Goal: Task Accomplishment & Management: Manage account settings

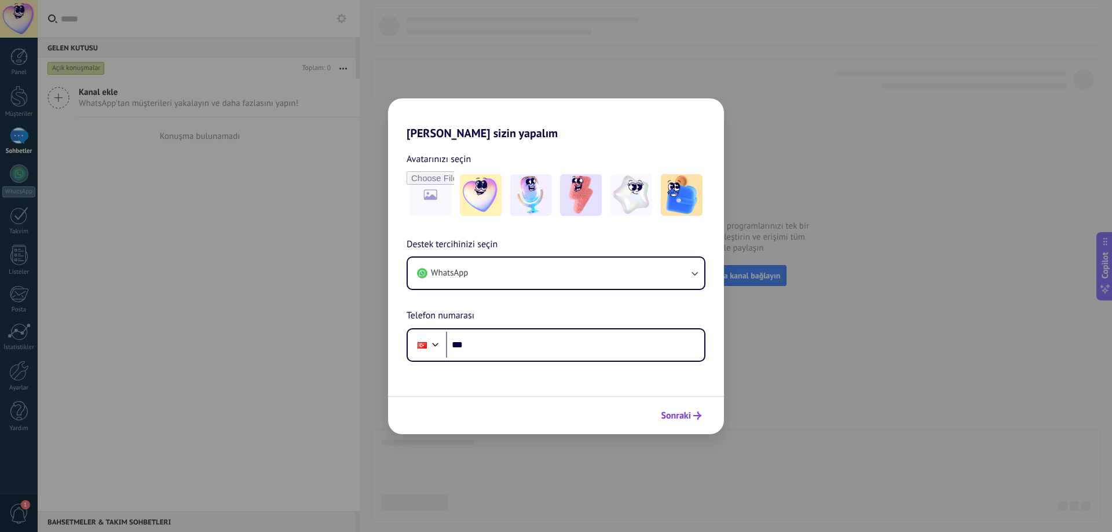
click at [680, 416] on span "Sonraki" at bounding box center [676, 416] width 30 height 8
click at [221, 178] on div "Hadi Kommo'ı sizin yapalım Avatarınızı seçin Destek tercihinizi seçin WhatsApp …" at bounding box center [556, 266] width 1112 height 532
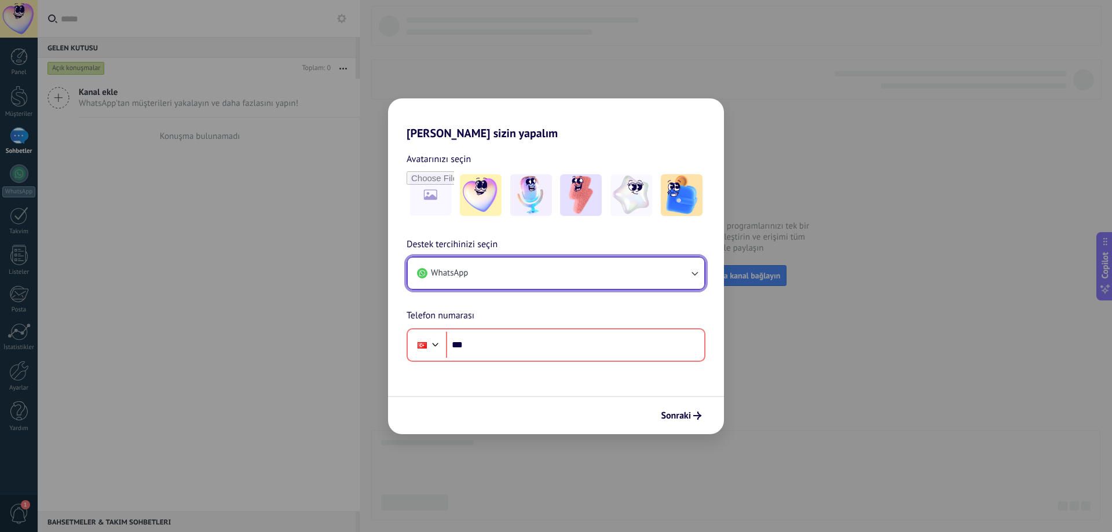
click at [504, 279] on button "WhatsApp" at bounding box center [556, 273] width 296 height 31
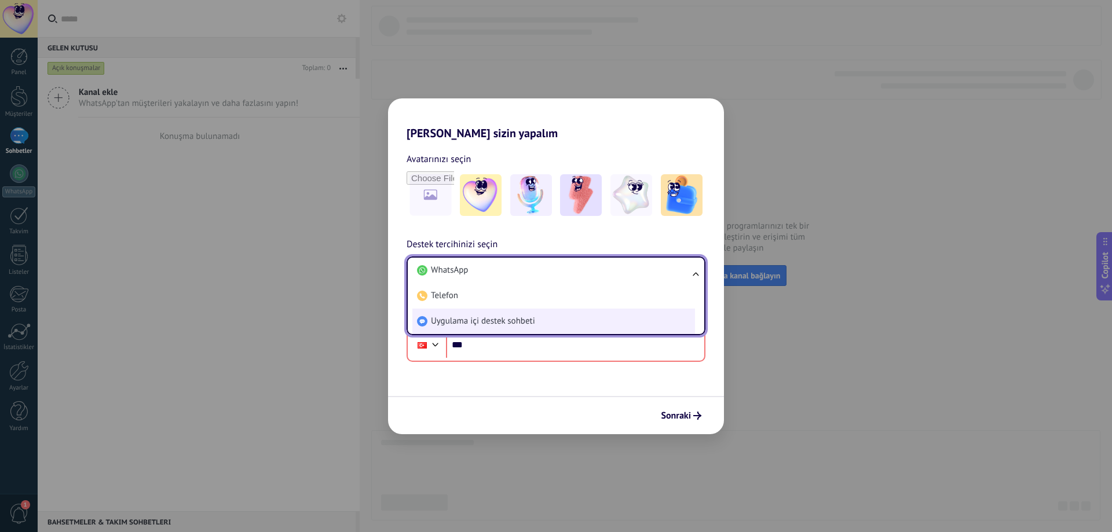
click at [499, 325] on span "Uygulama içi destek sohbeti" at bounding box center [483, 322] width 104 height 12
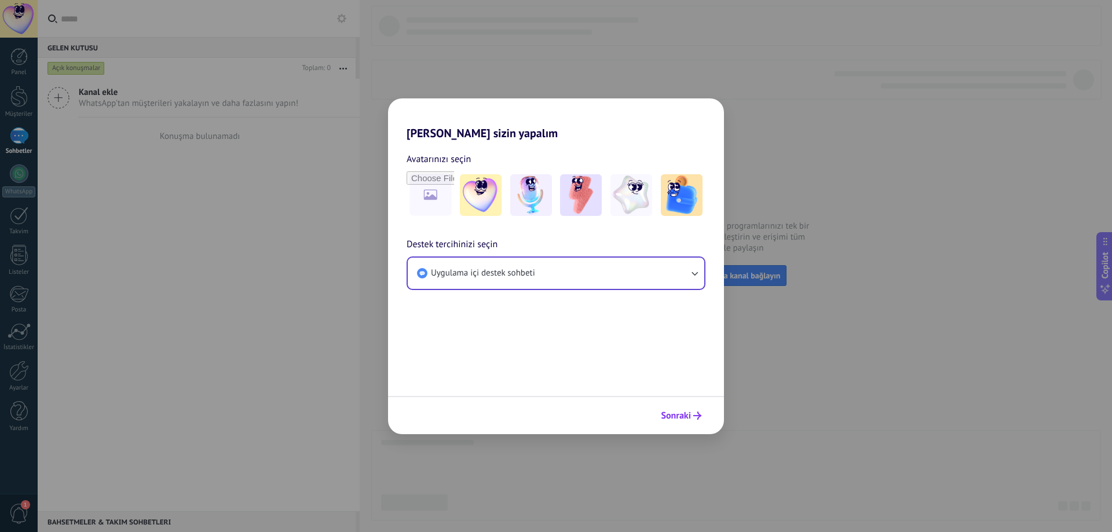
click at [693, 416] on span "Sonraki" at bounding box center [681, 416] width 41 height 8
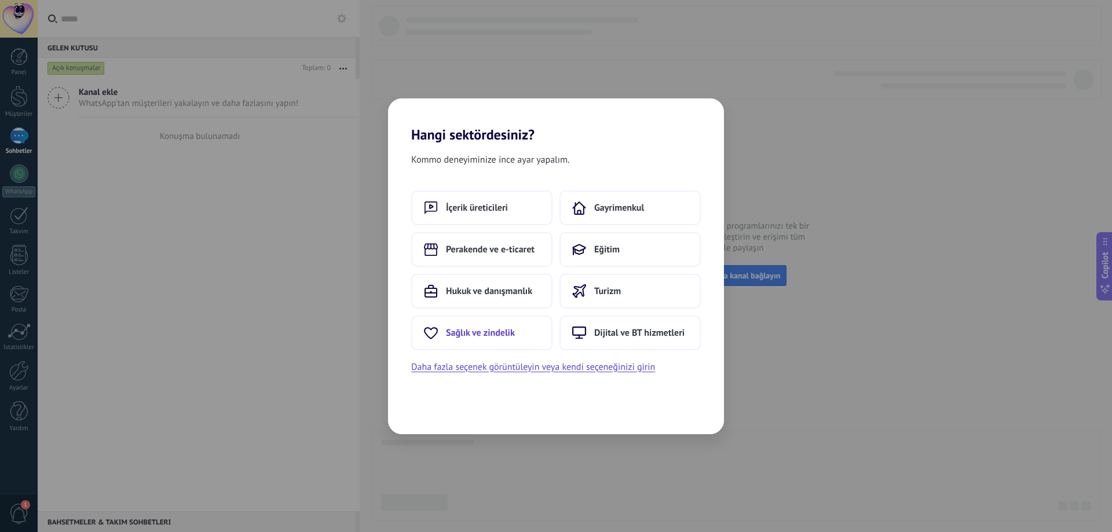
click at [499, 335] on span "Sağlık ve zindelik" at bounding box center [480, 333] width 69 height 12
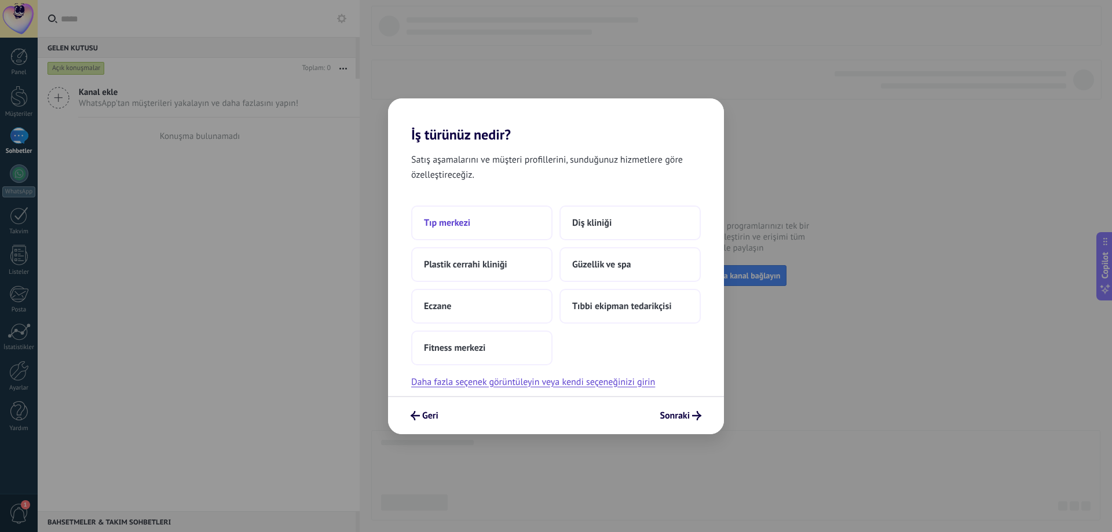
click at [461, 230] on button "Tıp merkezi" at bounding box center [481, 223] width 141 height 35
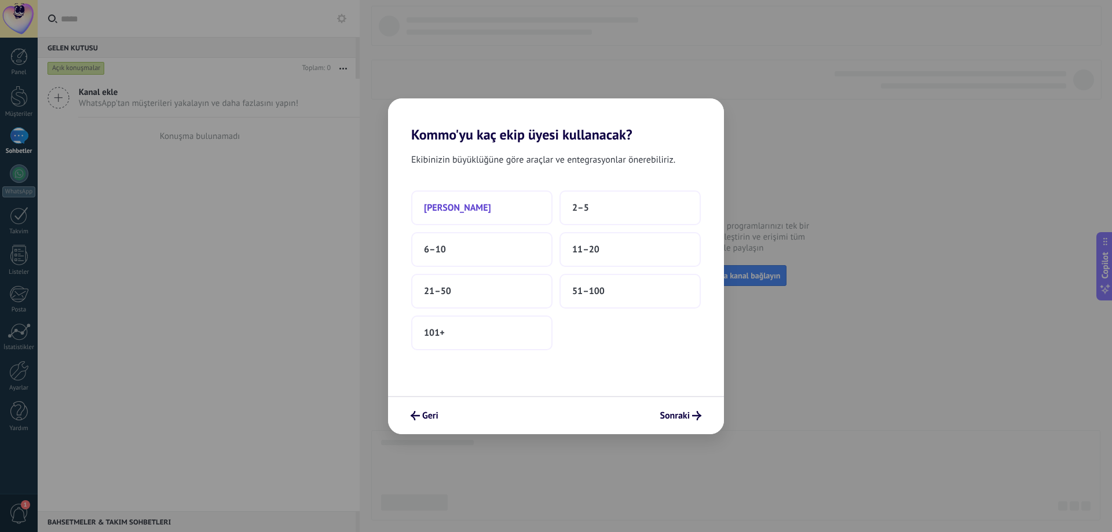
click at [503, 217] on button "Sadece ben" at bounding box center [481, 208] width 141 height 35
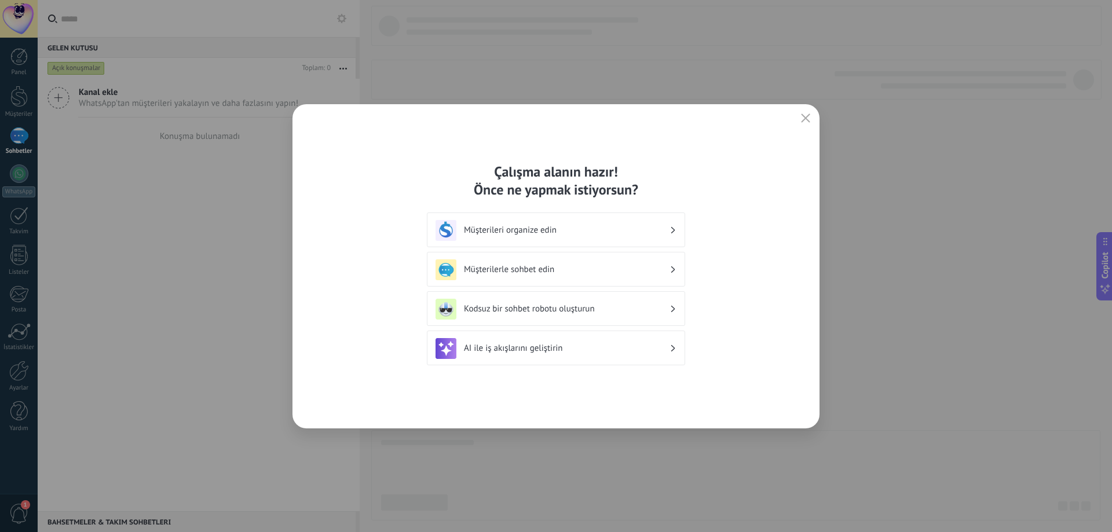
click at [582, 235] on h3 "Müşterileri organize edin" at bounding box center [567, 230] width 206 height 11
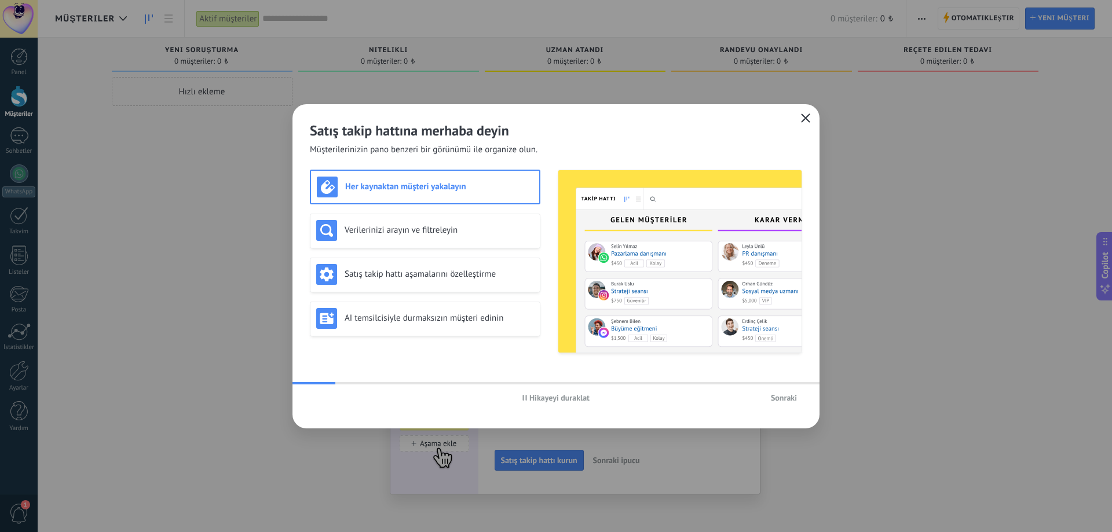
click at [803, 118] on icon "button" at bounding box center [805, 117] width 9 height 9
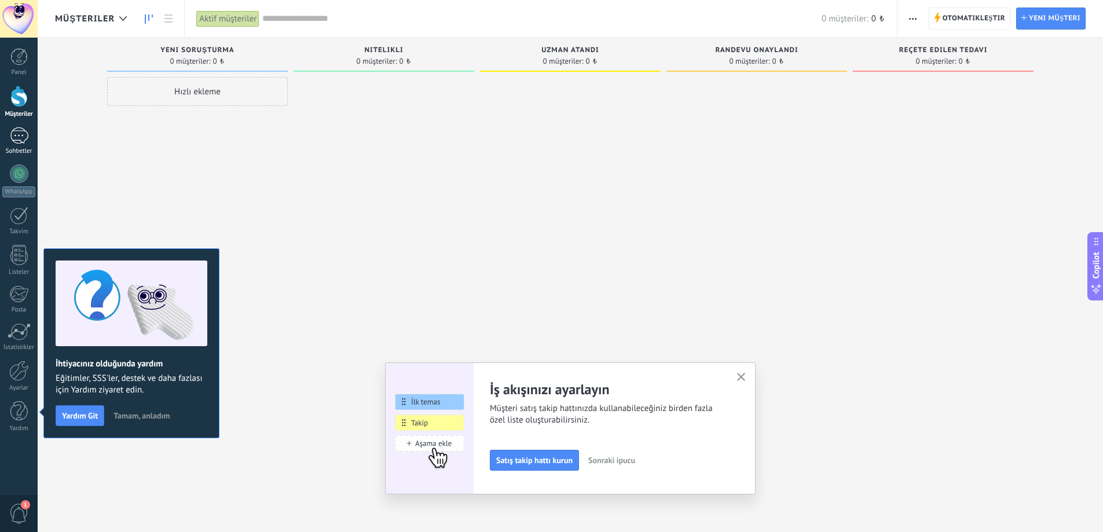
click at [19, 148] on div "Sohbetler" at bounding box center [19, 152] width 34 height 8
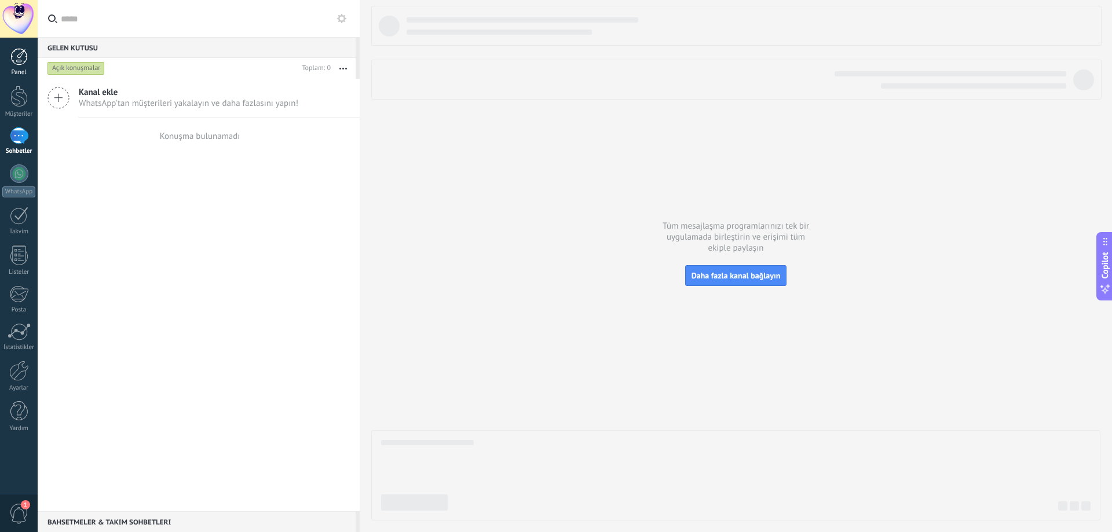
click at [20, 58] on div at bounding box center [18, 56] width 17 height 17
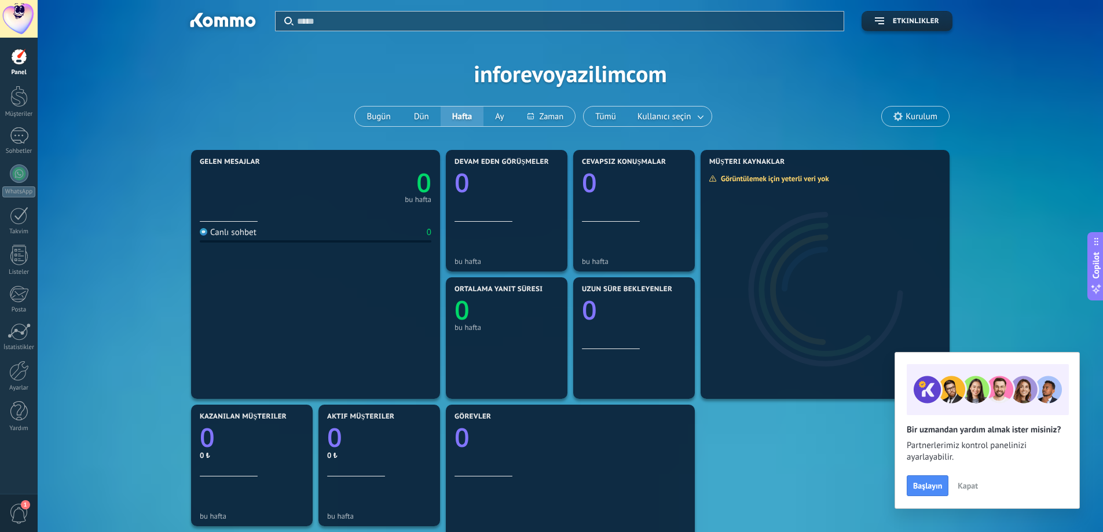
click at [904, 117] on span "Kurulum" at bounding box center [915, 117] width 67 height 20
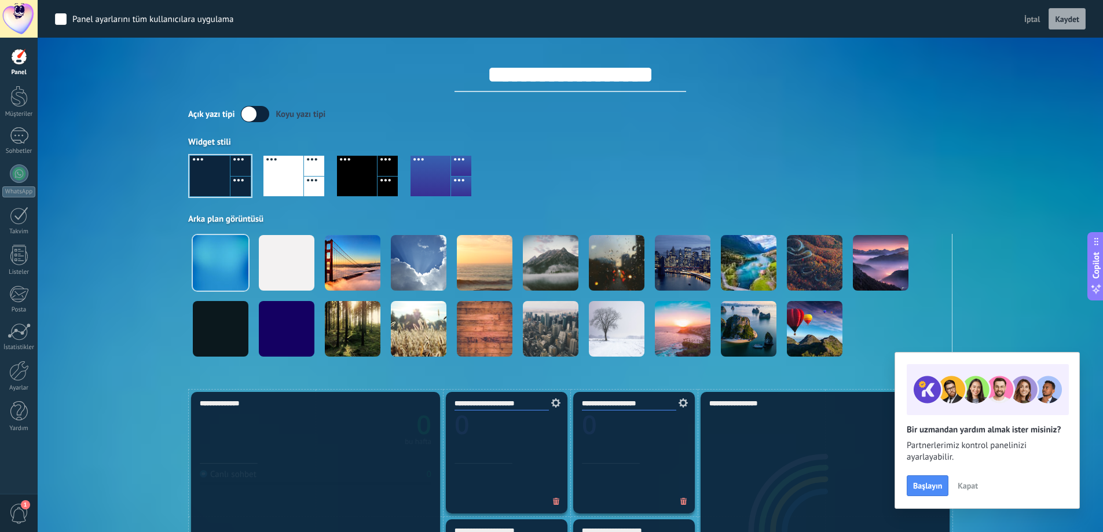
click at [965, 488] on span "Kapat" at bounding box center [968, 486] width 20 height 8
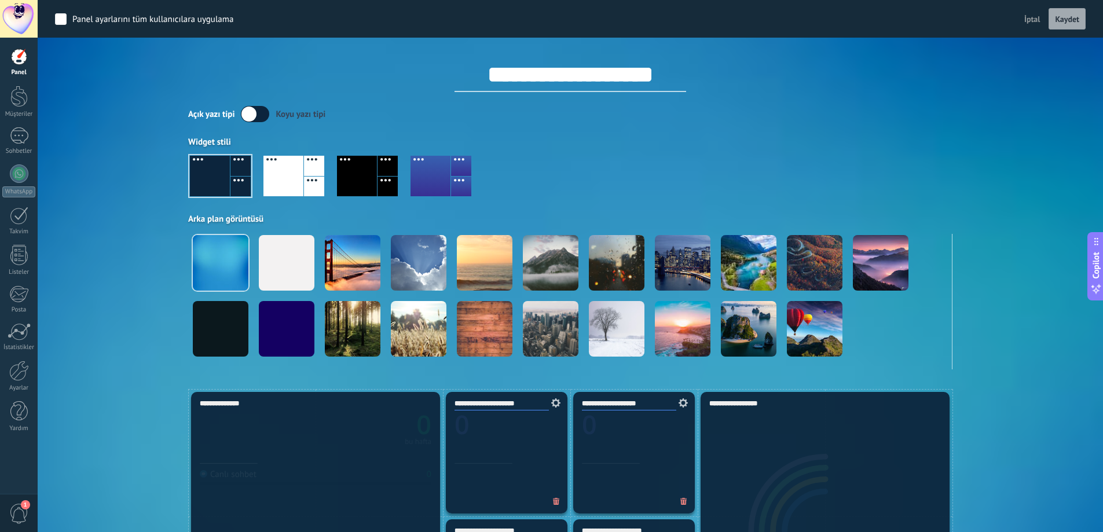
click at [1028, 19] on span "İptal" at bounding box center [1032, 19] width 16 height 10
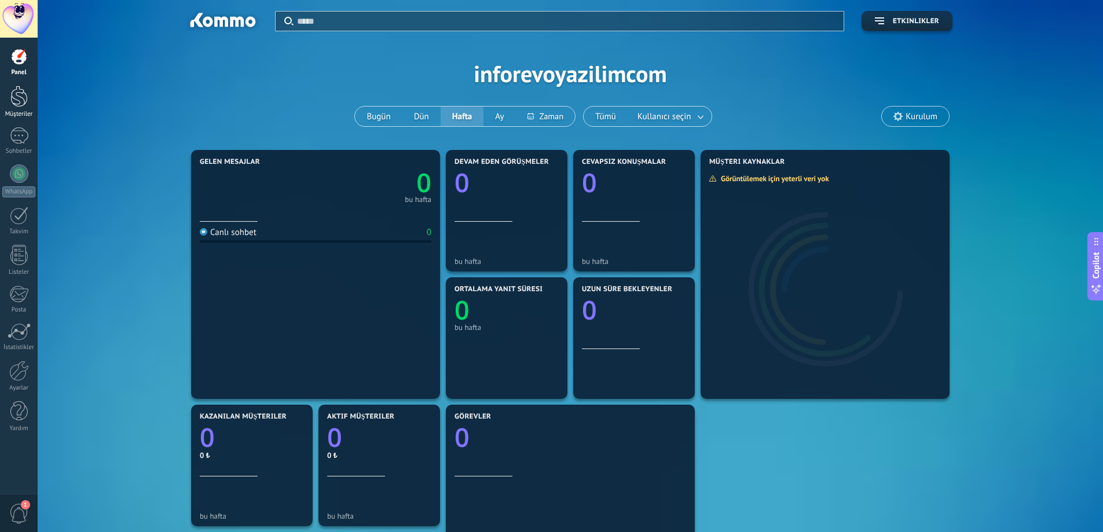
click at [23, 100] on div at bounding box center [18, 96] width 17 height 21
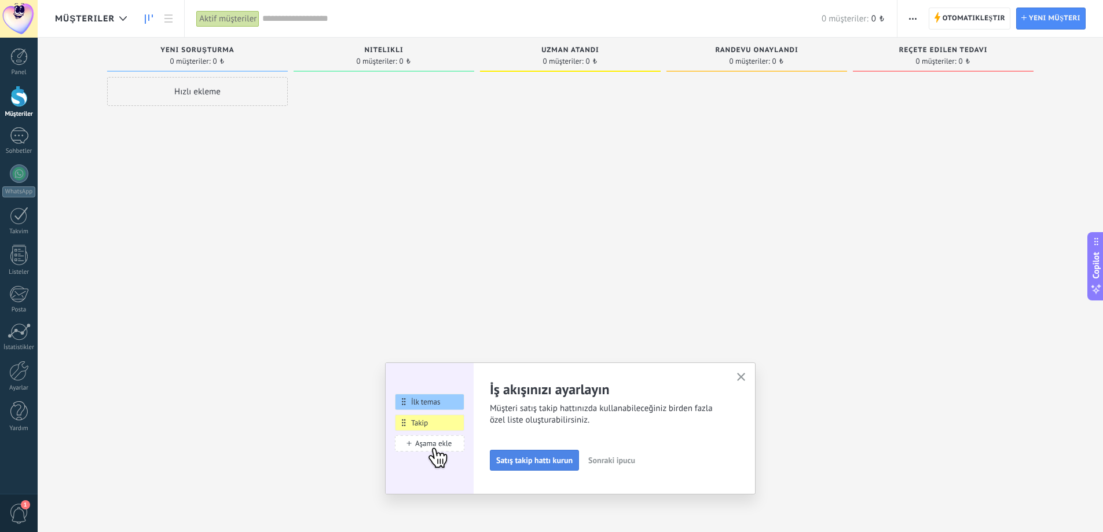
click at [562, 464] on span "Satış takip hattı kurun" at bounding box center [534, 460] width 76 height 8
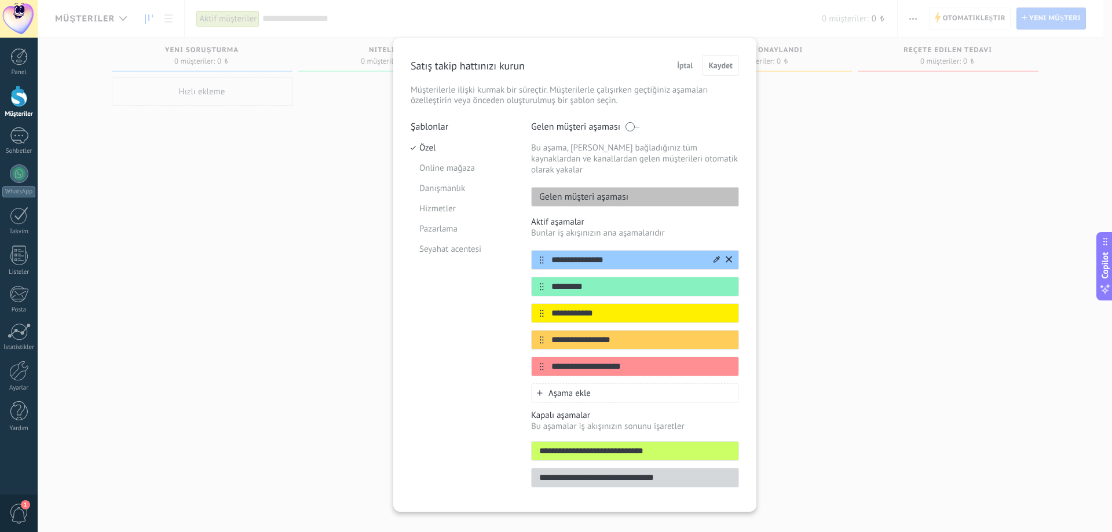
scroll to position [6, 0]
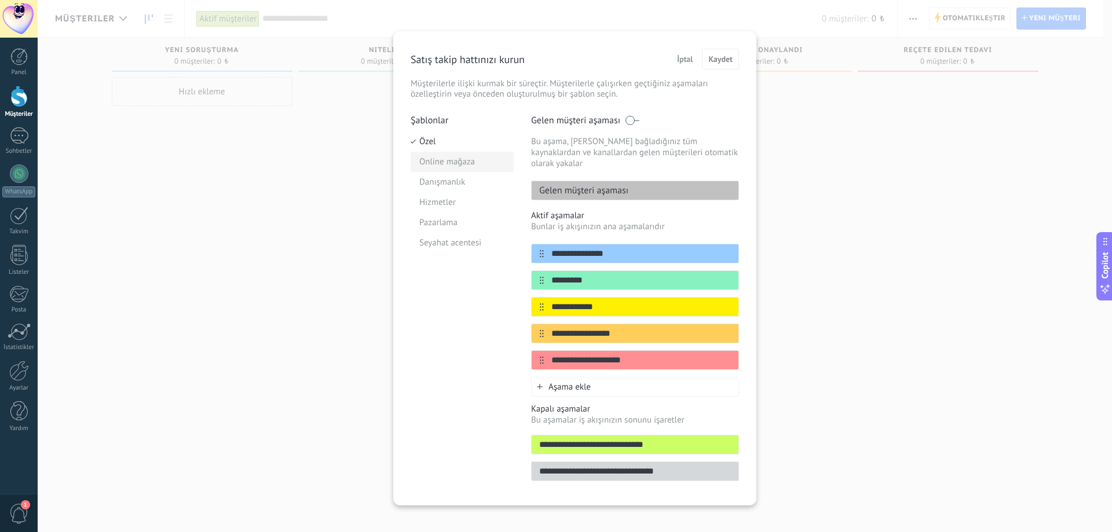
click at [453, 164] on li "Online mağaza" at bounding box center [462, 162] width 103 height 20
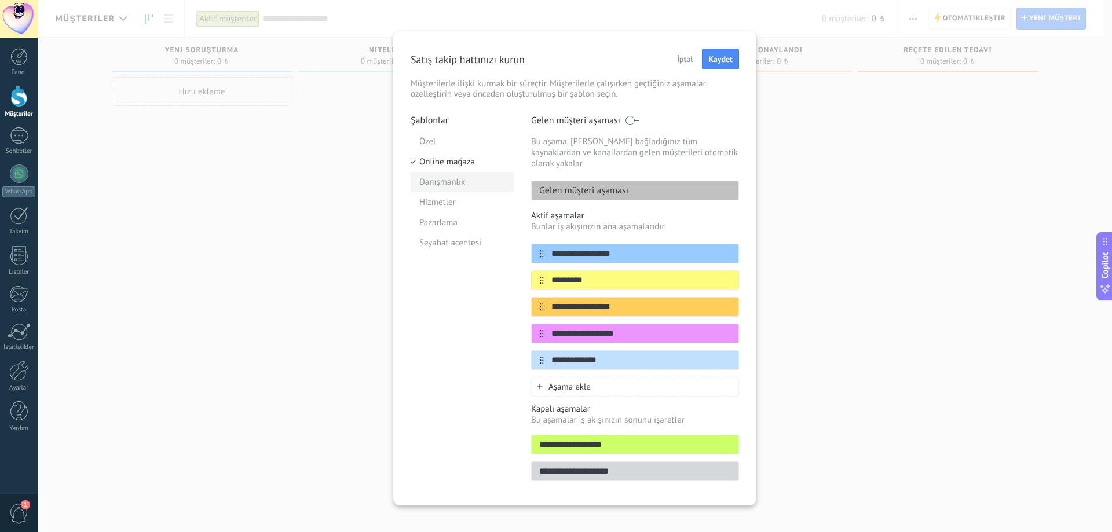
click at [451, 188] on li "Danışmanlık" at bounding box center [462, 182] width 103 height 20
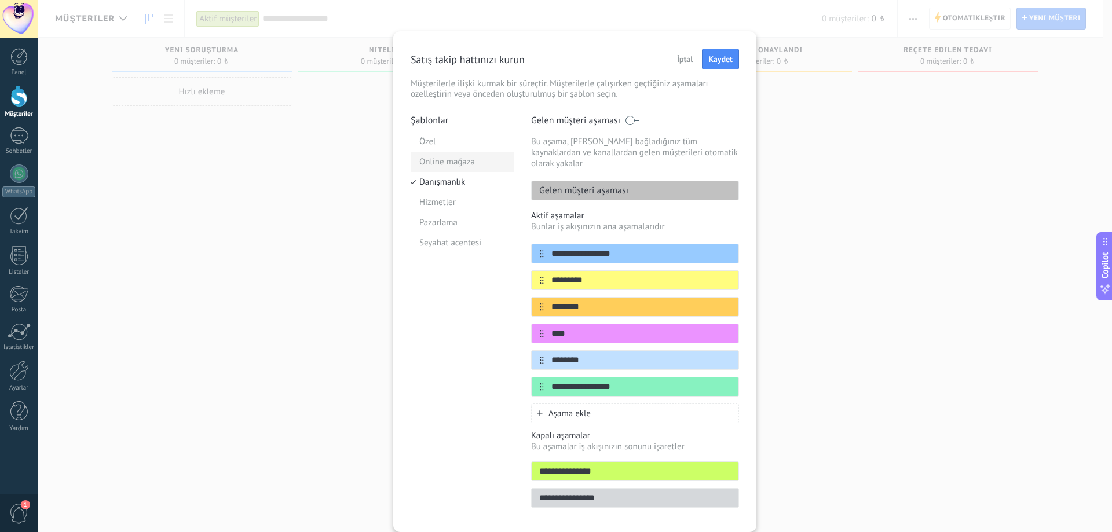
click at [451, 160] on li "Online mağaza" at bounding box center [462, 162] width 103 height 20
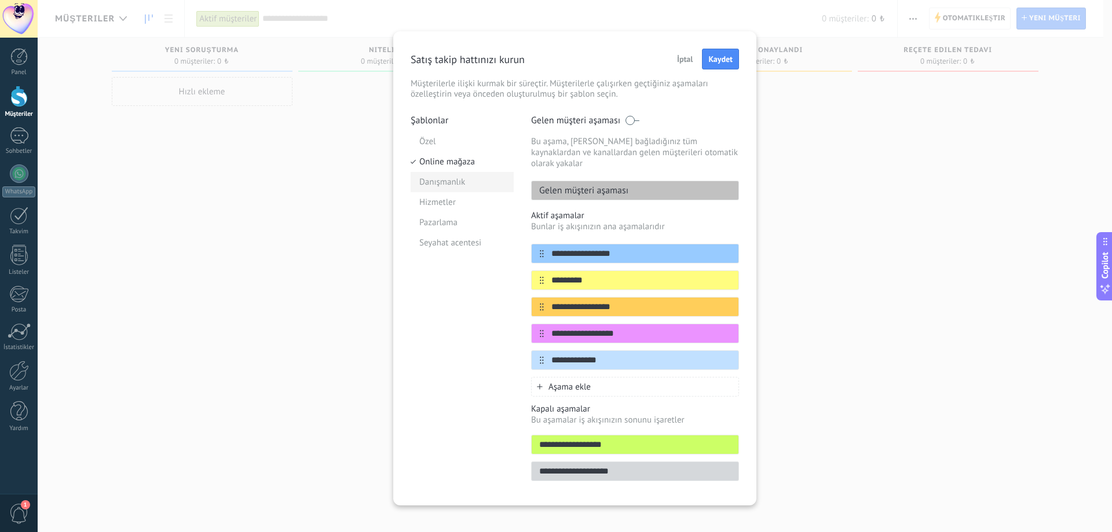
click at [455, 179] on li "Danışmanlık" at bounding box center [462, 182] width 103 height 20
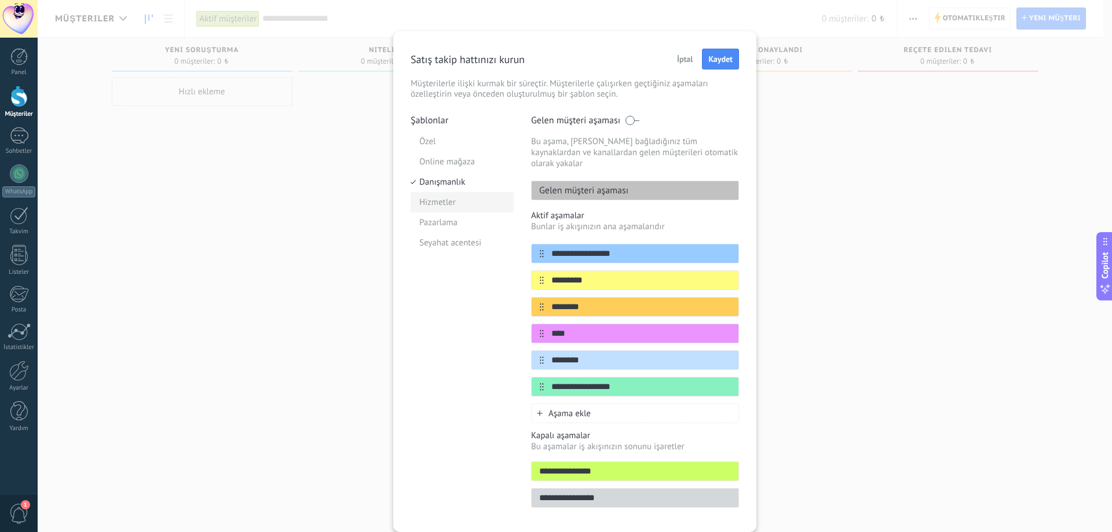
click at [456, 202] on li "Hizmetler" at bounding box center [462, 202] width 103 height 20
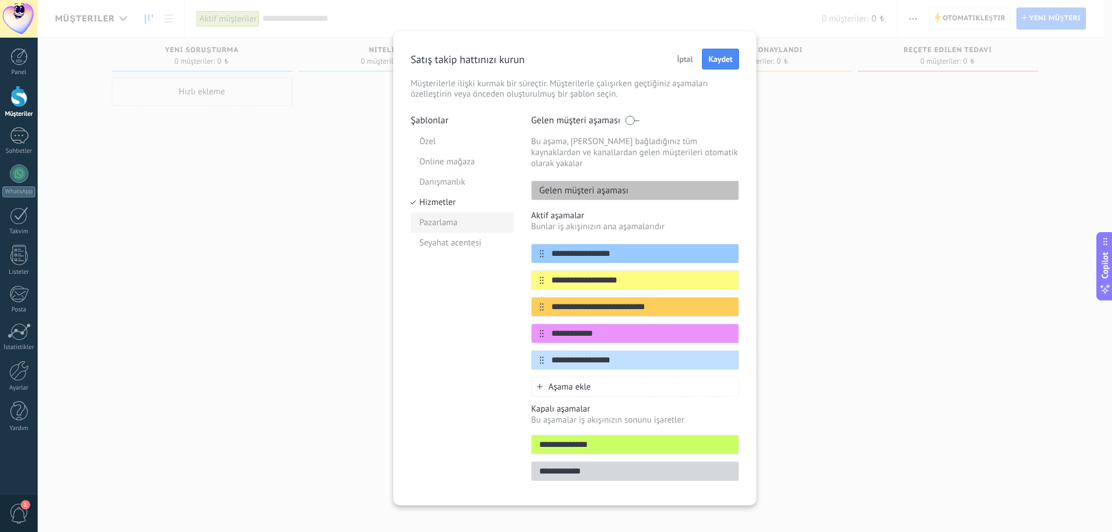
click at [453, 219] on li "Pazarlama" at bounding box center [462, 223] width 103 height 20
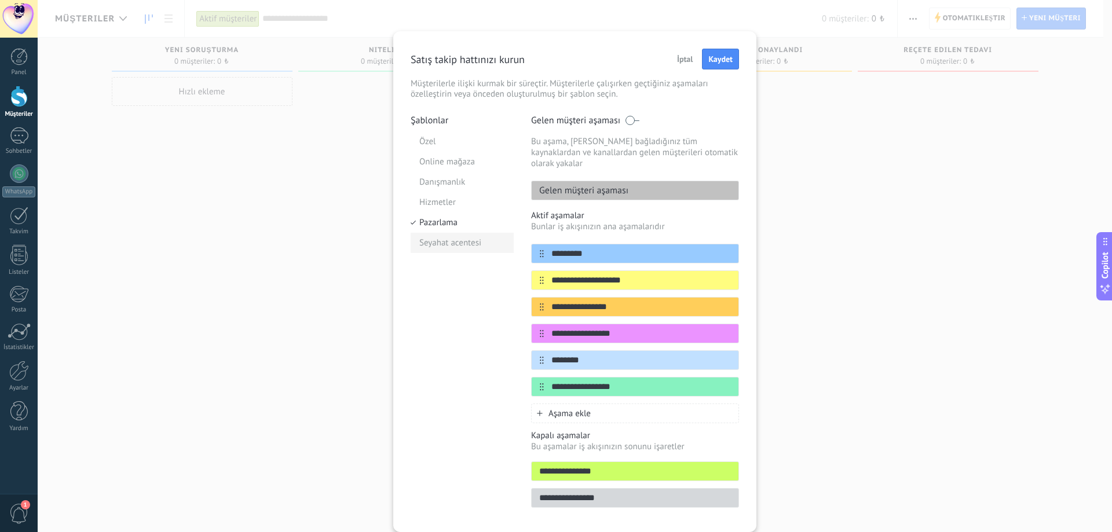
click at [453, 235] on li "Seyahat acentesi" at bounding box center [462, 243] width 103 height 20
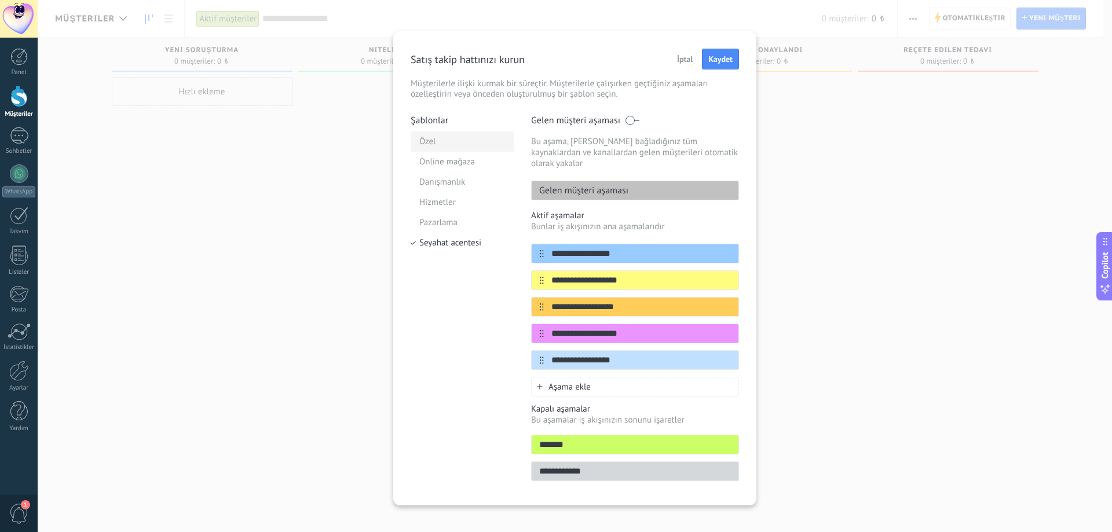
click at [465, 137] on li "Özel" at bounding box center [462, 141] width 103 height 20
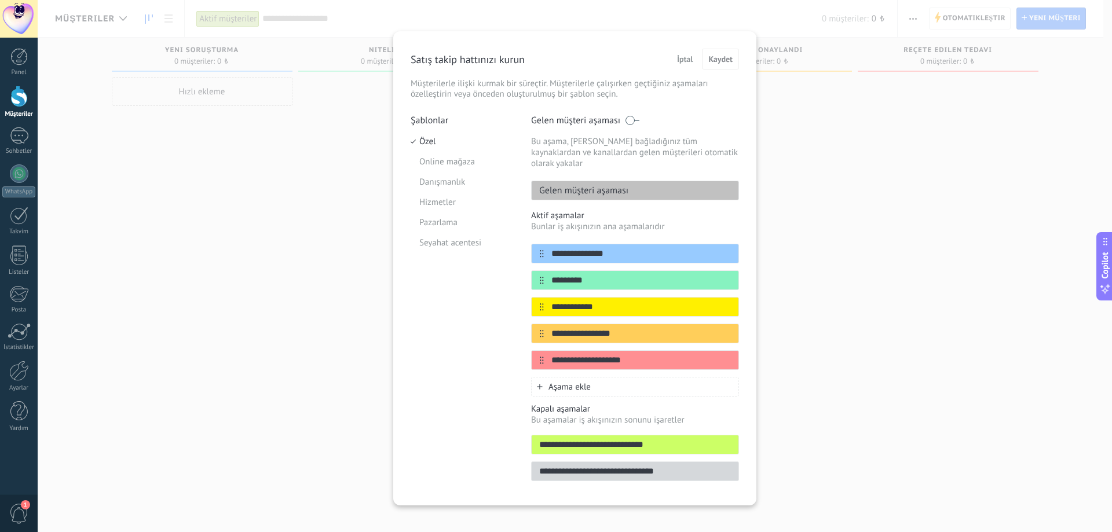
click at [687, 58] on span "İptal" at bounding box center [685, 59] width 16 height 8
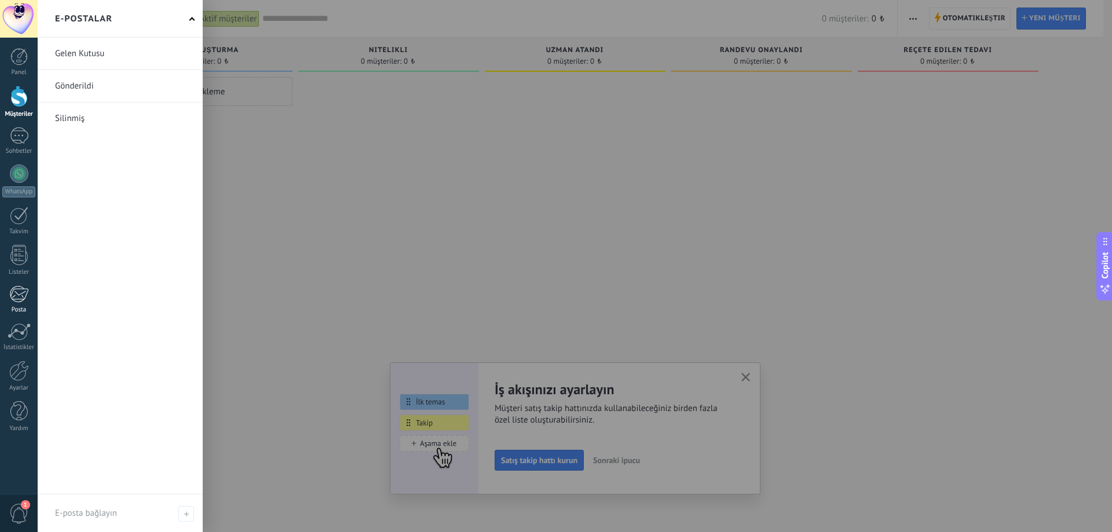
click at [13, 295] on div at bounding box center [18, 293] width 19 height 17
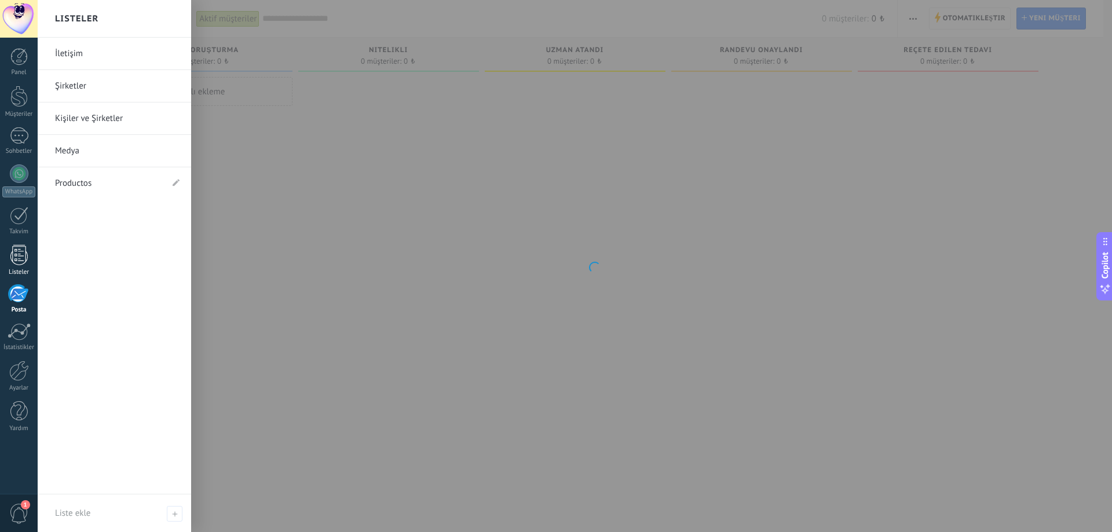
click at [17, 250] on div at bounding box center [18, 255] width 17 height 20
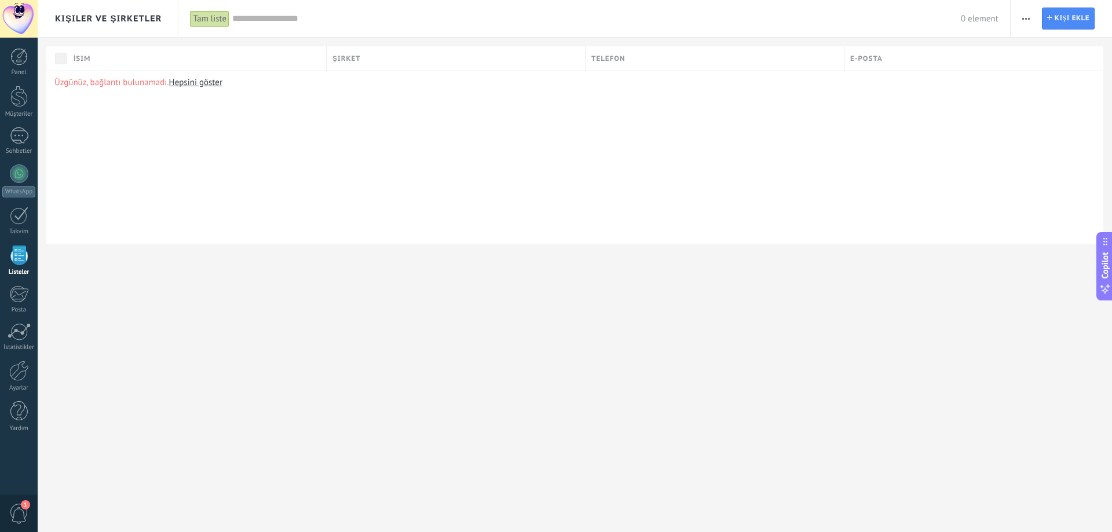
click at [17, 82] on div "Panel Müşteriler Sohbetler WhatsApp Satışlar" at bounding box center [19, 246] width 38 height 396
click at [19, 53] on div at bounding box center [18, 56] width 17 height 17
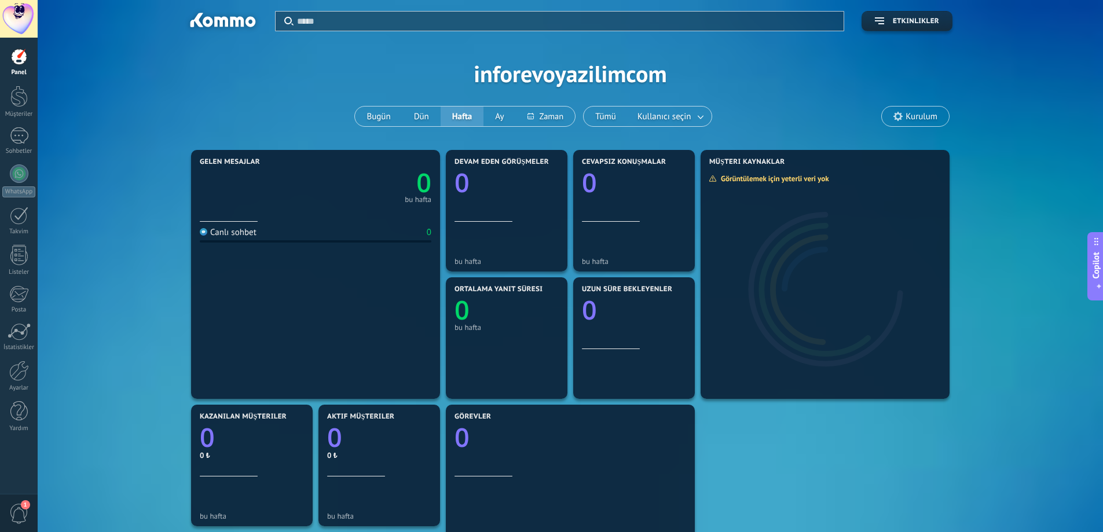
click at [1099, 272] on span "Copilot" at bounding box center [1096, 265] width 12 height 27
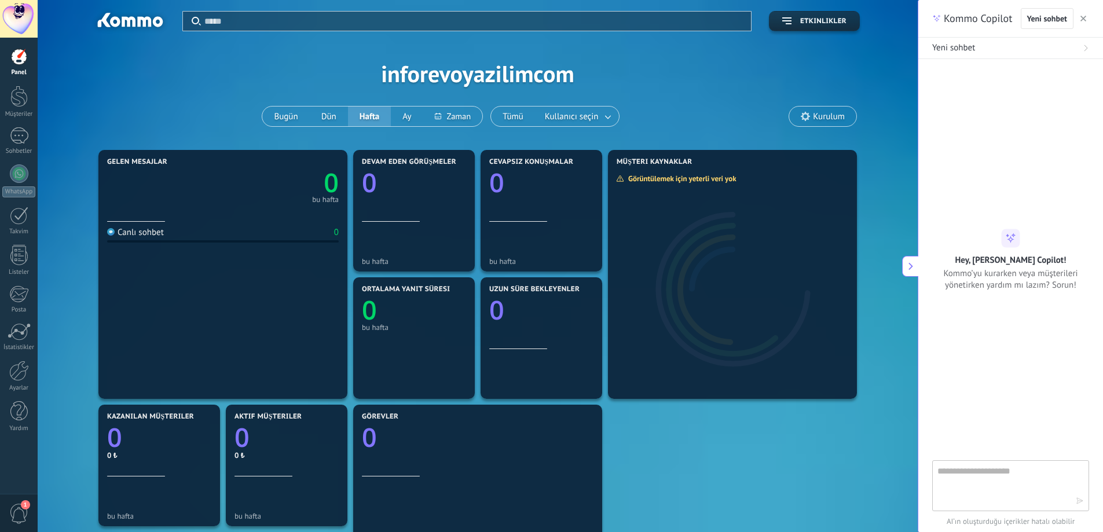
click at [1083, 19] on use "button" at bounding box center [1084, 19] width 6 height 6
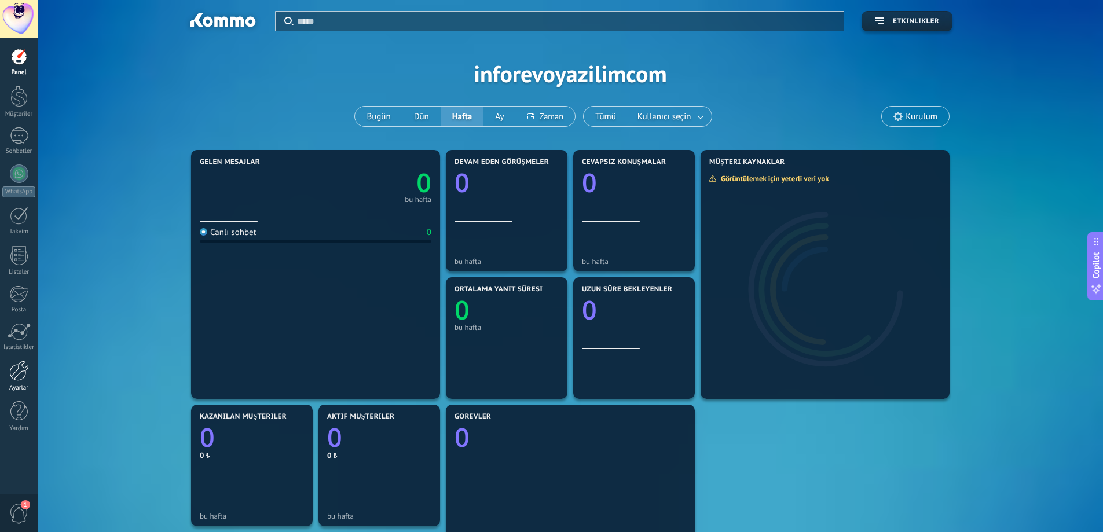
click at [16, 369] on div at bounding box center [19, 371] width 20 height 20
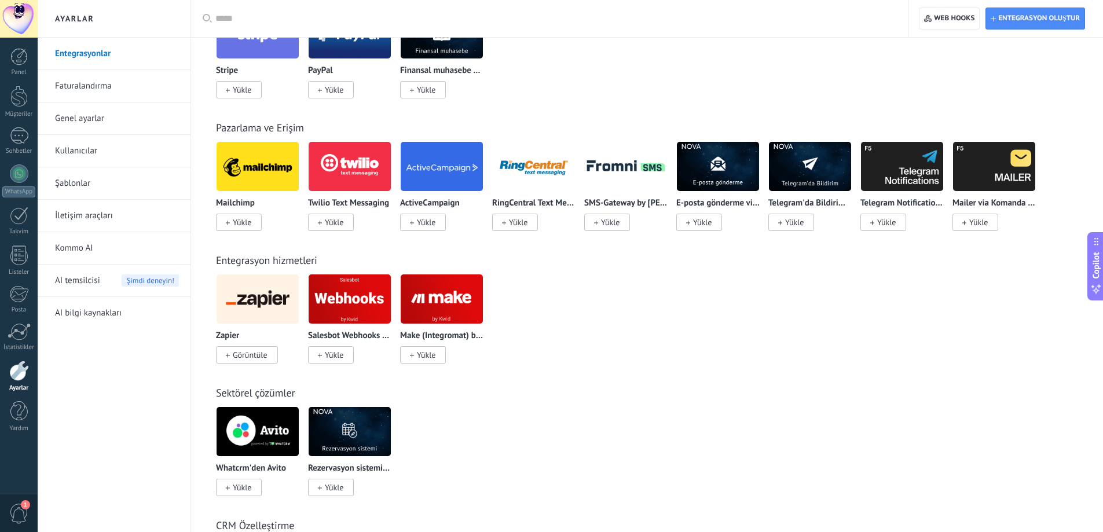
scroll to position [1042, 0]
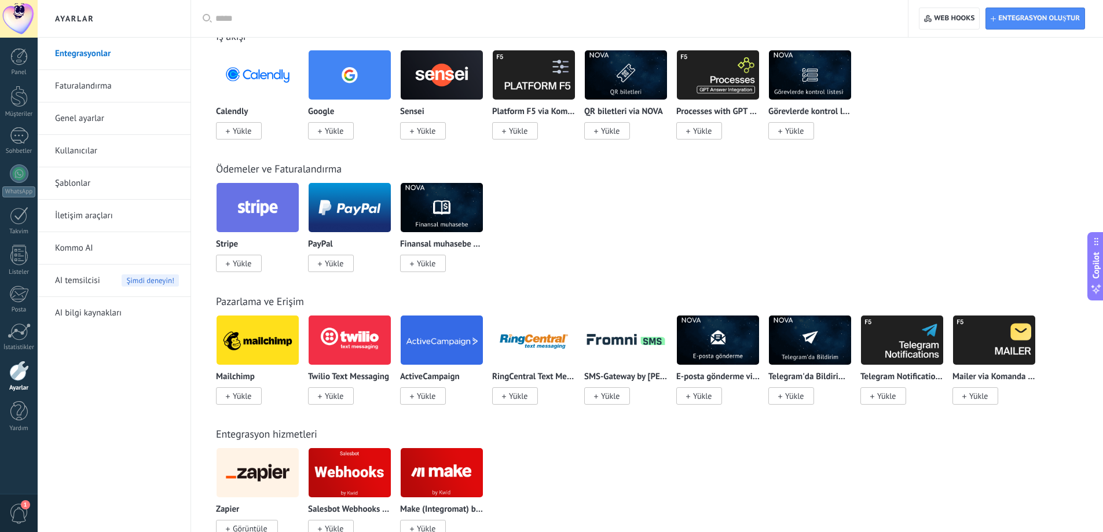
click at [104, 248] on link "Kommo AI" at bounding box center [117, 248] width 124 height 32
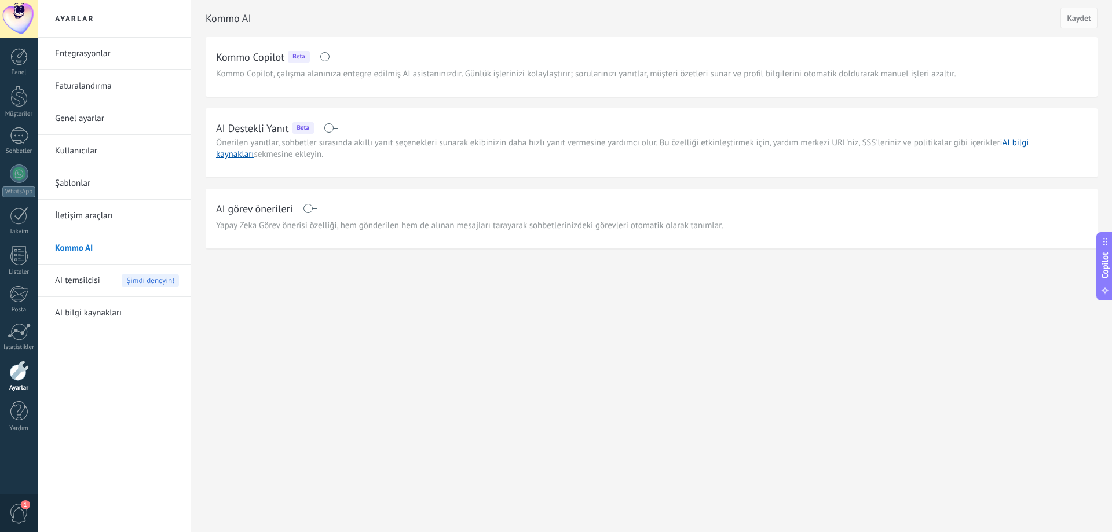
click at [96, 148] on link "Kullanıcılar" at bounding box center [117, 151] width 124 height 32
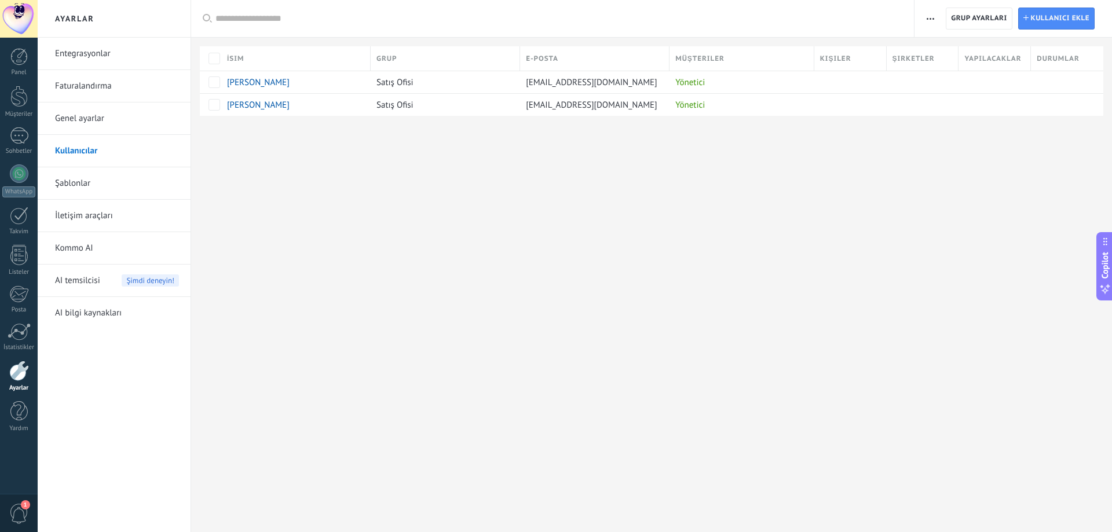
click at [96, 85] on link "Faturalandırma" at bounding box center [117, 86] width 124 height 32
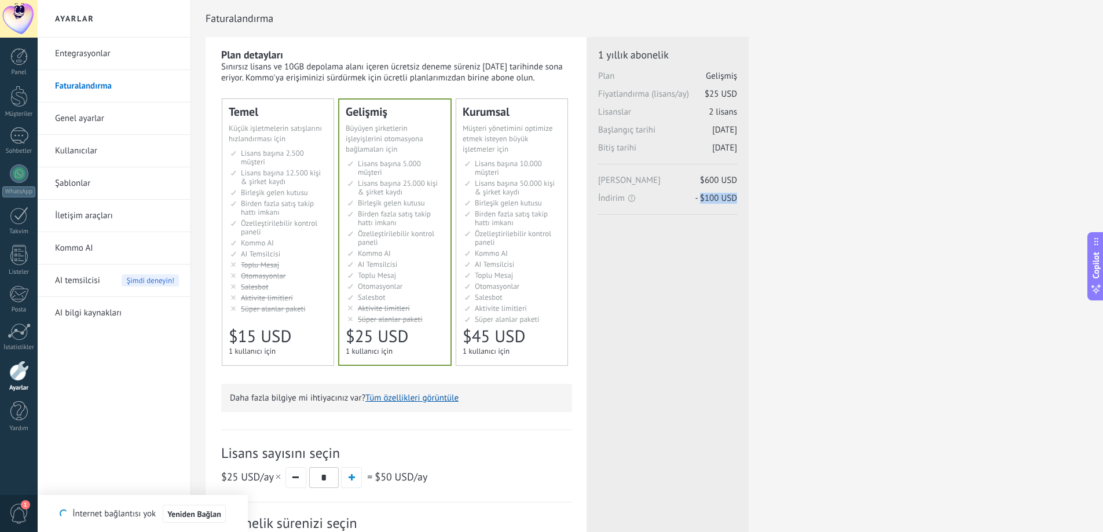
drag, startPoint x: 701, startPoint y: 197, endPoint x: 735, endPoint y: 197, distance: 33.6
click at [735, 197] on span "- $100 USD" at bounding box center [716, 198] width 42 height 11
click at [768, 204] on div "Plan detayları Sınırsız lisans ve 10GB depolama alanı içeren ücretsiz deneme sü…" at bounding box center [647, 370] width 883 height 667
click at [480, 245] on span "Özelleştirilebilir kontrol paneli" at bounding box center [513, 238] width 76 height 19
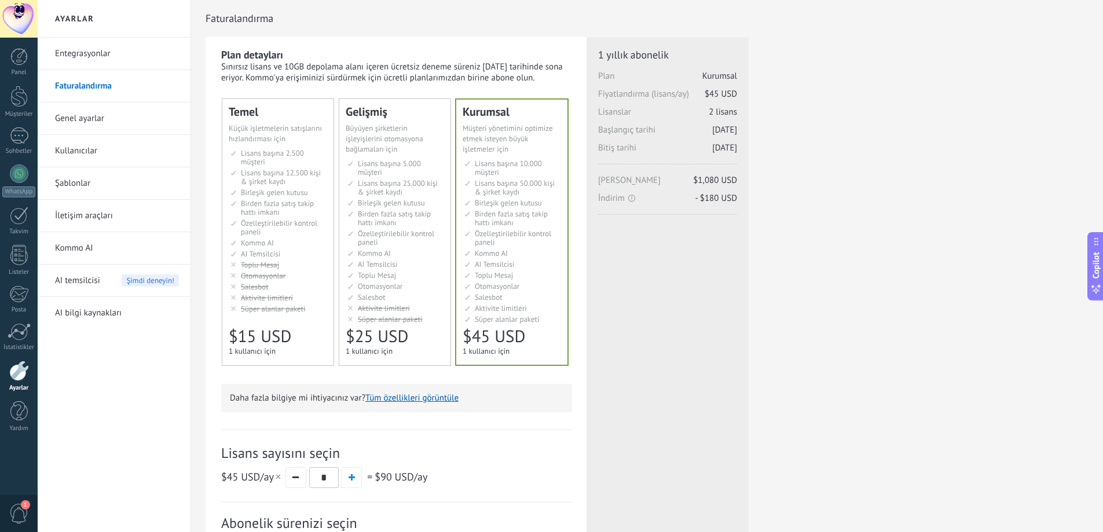
click at [391, 237] on span "Özelleştirilebilir kontrol paneli" at bounding box center [396, 238] width 76 height 19
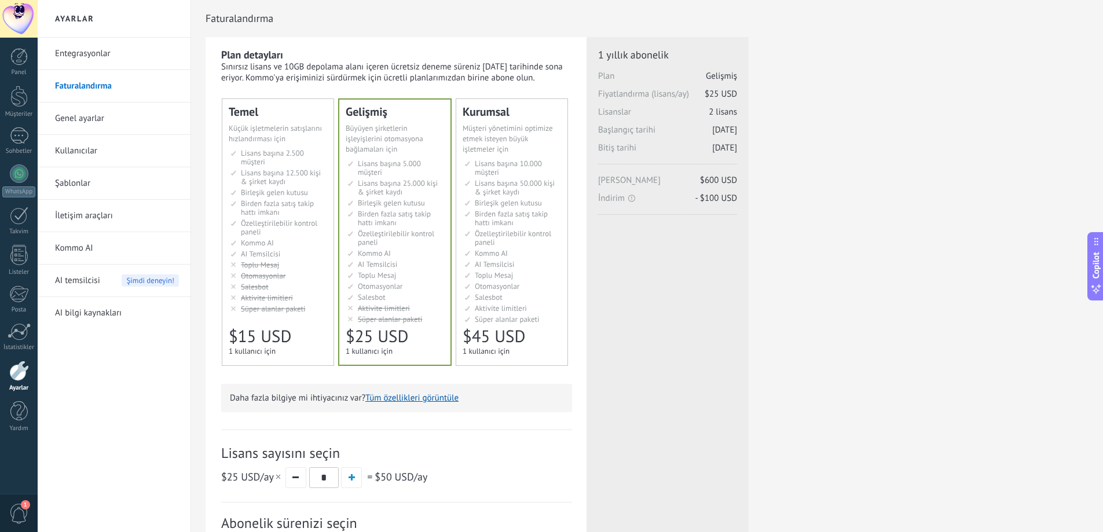
click at [89, 140] on link "Kullanıcılar" at bounding box center [117, 151] width 124 height 32
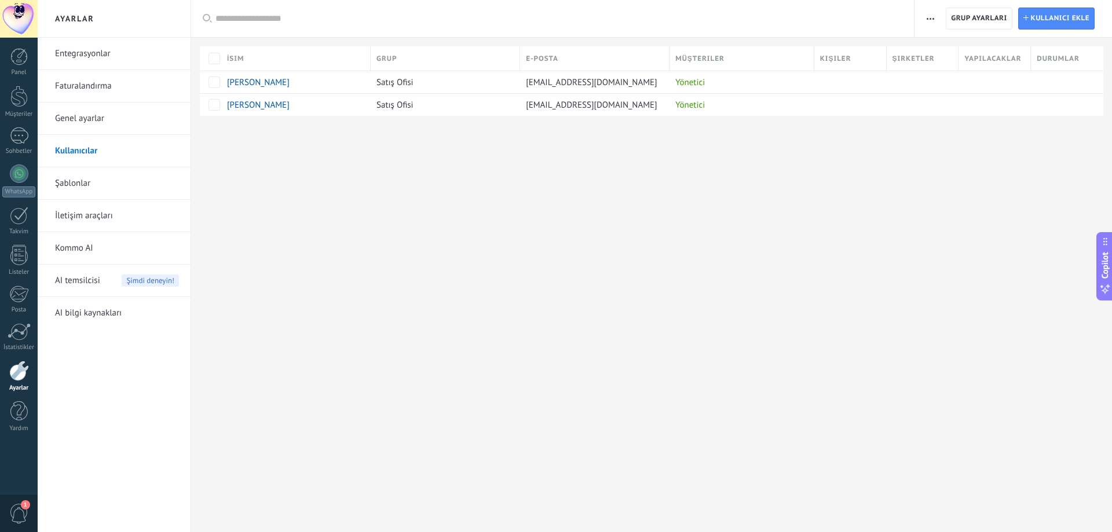
click at [107, 123] on link "Genel ayarlar" at bounding box center [117, 118] width 124 height 32
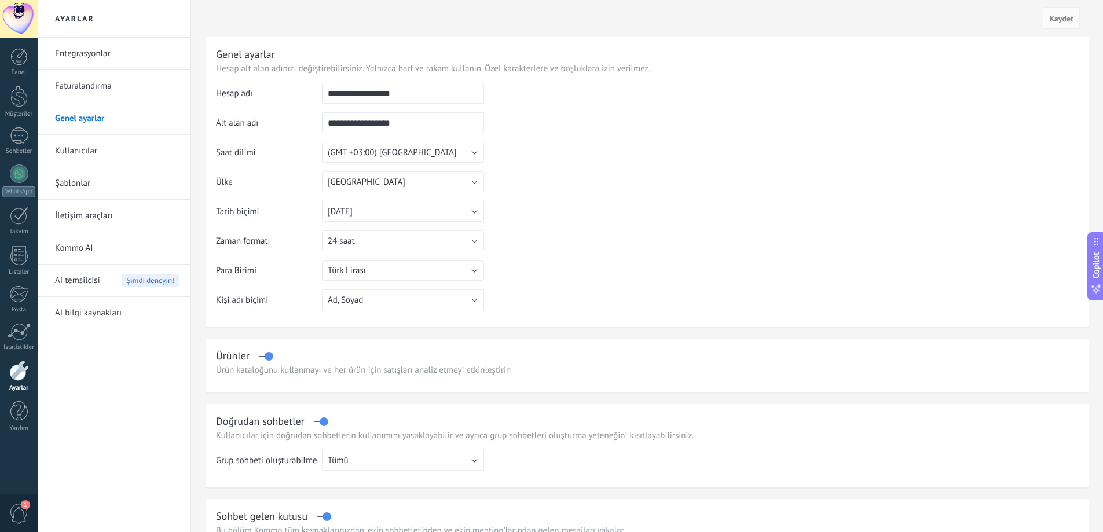
click at [111, 49] on link "Entegrasyonlar" at bounding box center [117, 54] width 124 height 32
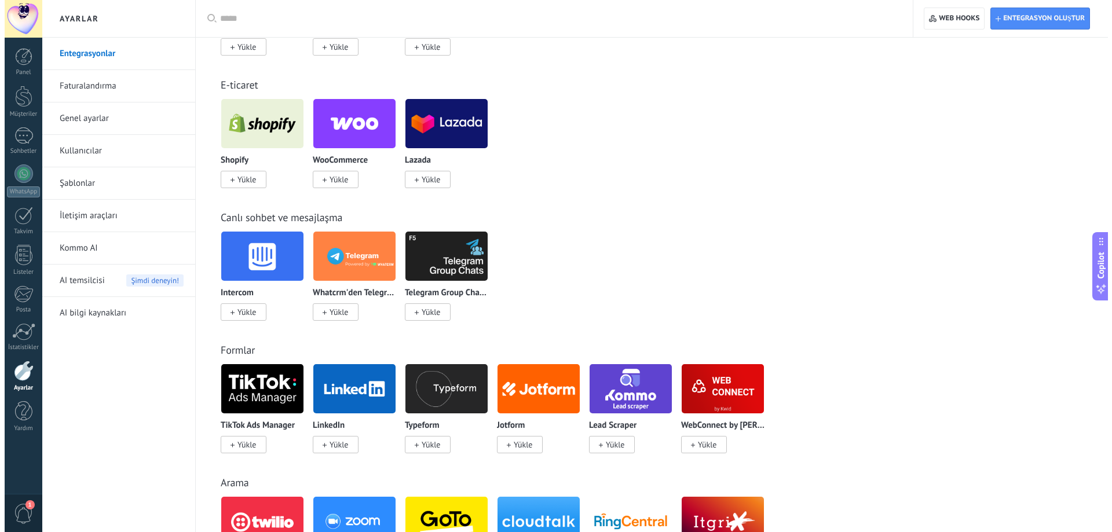
scroll to position [637, 0]
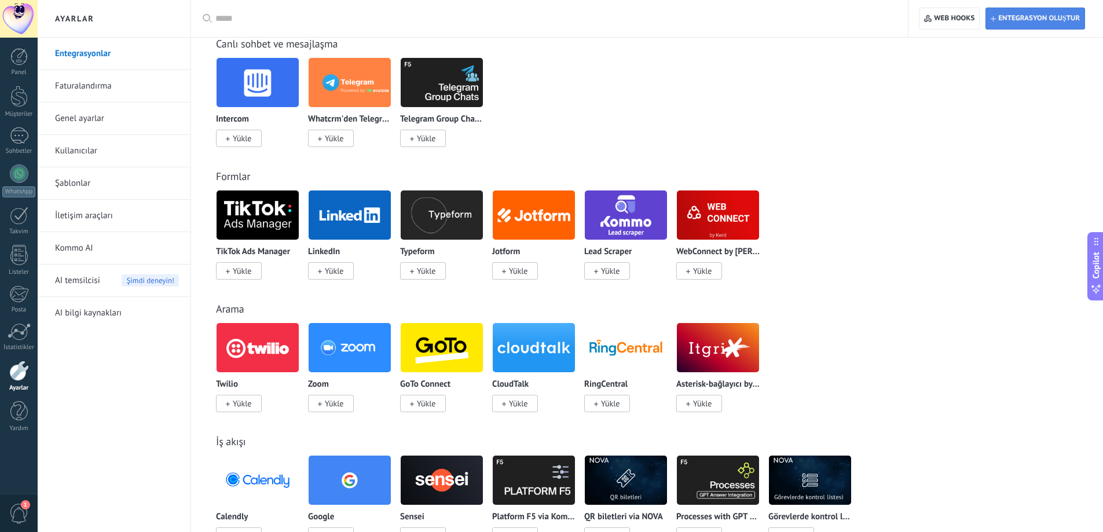
click at [1043, 9] on span "Entegrasyon oluştur" at bounding box center [1035, 18] width 89 height 21
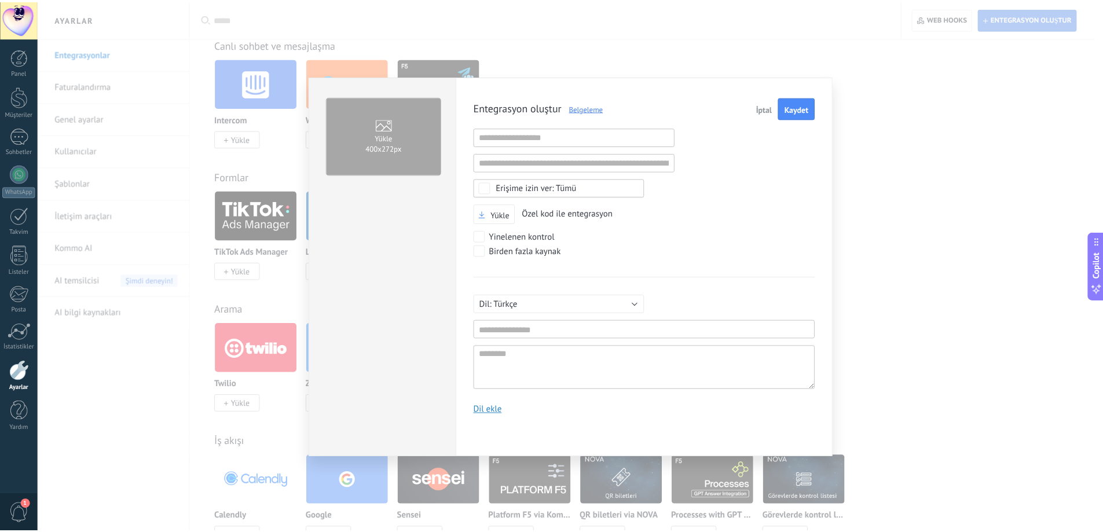
scroll to position [11, 0]
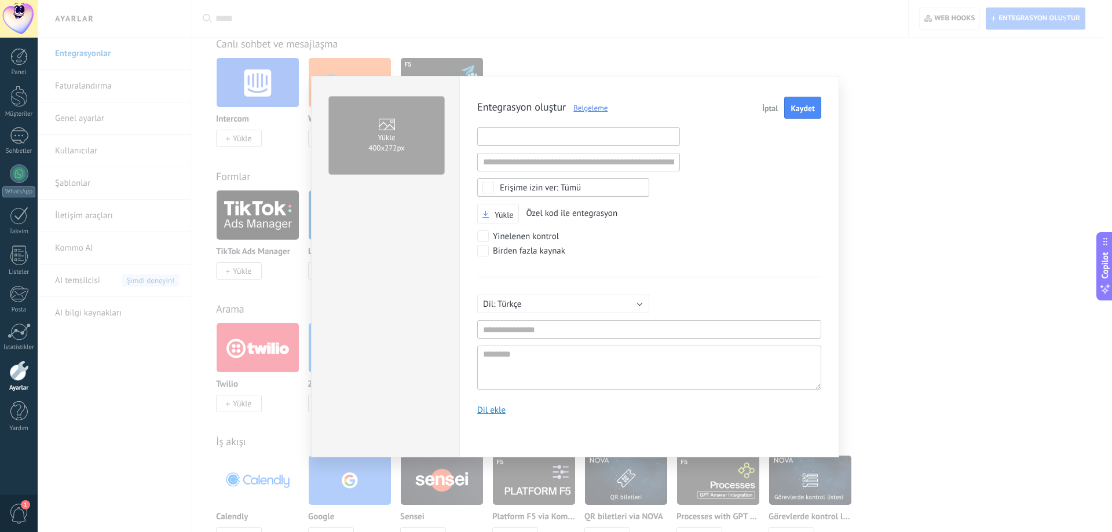
click at [528, 136] on input "text" at bounding box center [578, 136] width 203 height 19
click at [542, 159] on input "text" at bounding box center [578, 162] width 203 height 19
click at [800, 192] on div "Entegrasyon oluştur Belgeleme İptal Kaydet Geçersiz URL Geçersiz URL Hiçbirini …" at bounding box center [649, 260] width 344 height 327
click at [772, 108] on span "İptal" at bounding box center [770, 108] width 16 height 8
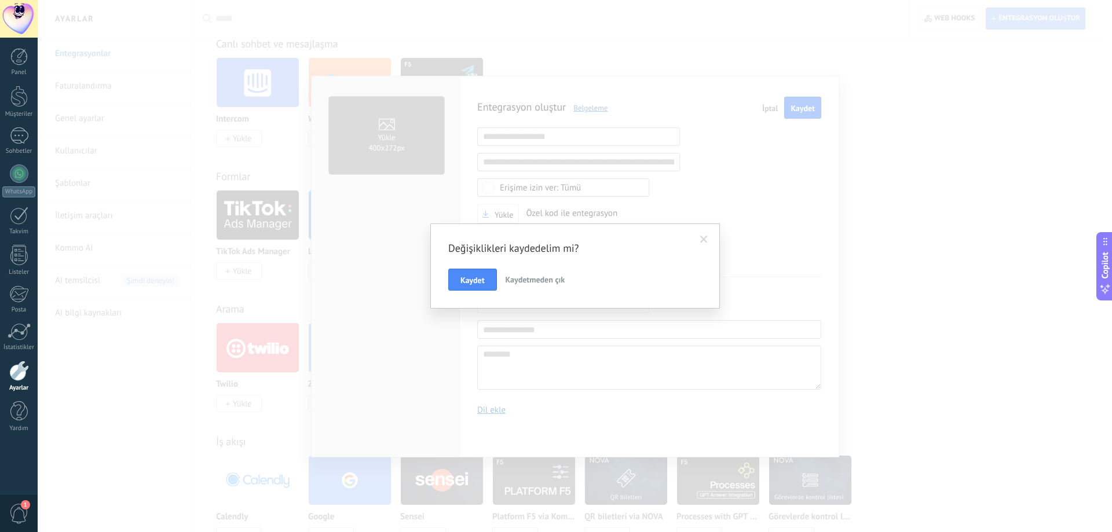
click at [522, 277] on span "Kaydetmeden çık" at bounding box center [536, 279] width 60 height 10
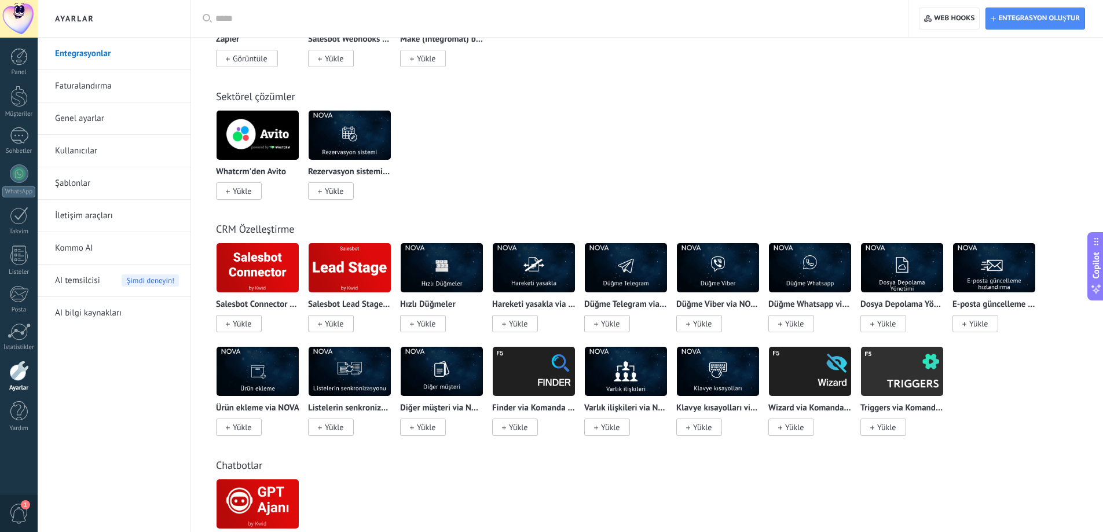
scroll to position [0, 0]
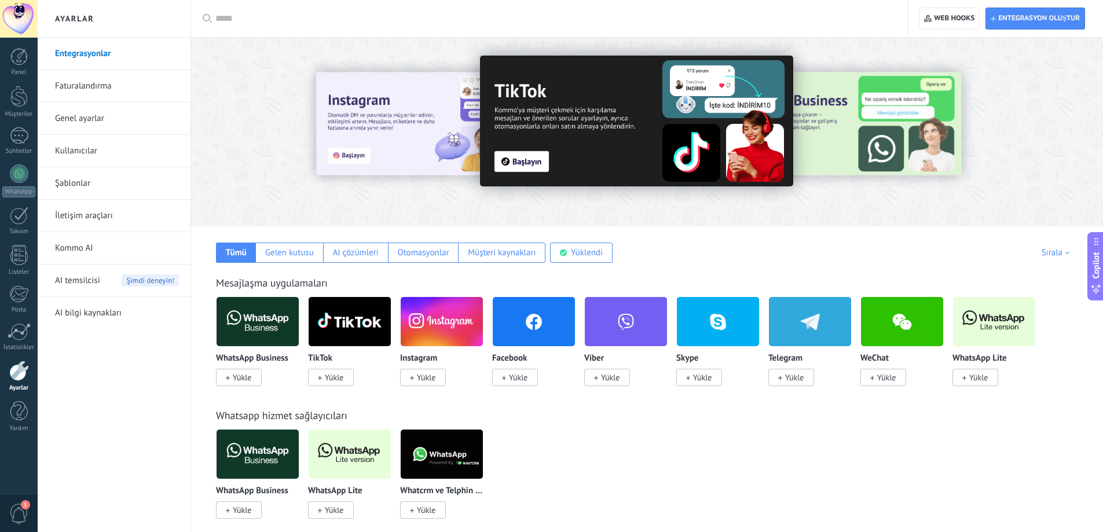
drag, startPoint x: 672, startPoint y: 424, endPoint x: 720, endPoint y: 77, distance: 350.1
click at [25, 55] on div at bounding box center [18, 56] width 17 height 17
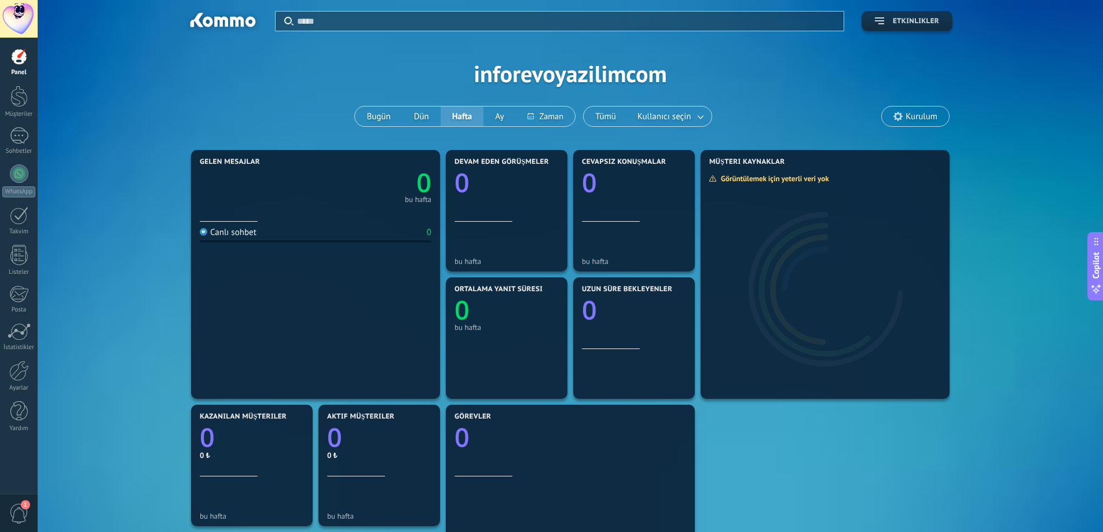
click at [903, 16] on button "Etkinlikler" at bounding box center [907, 21] width 91 height 20
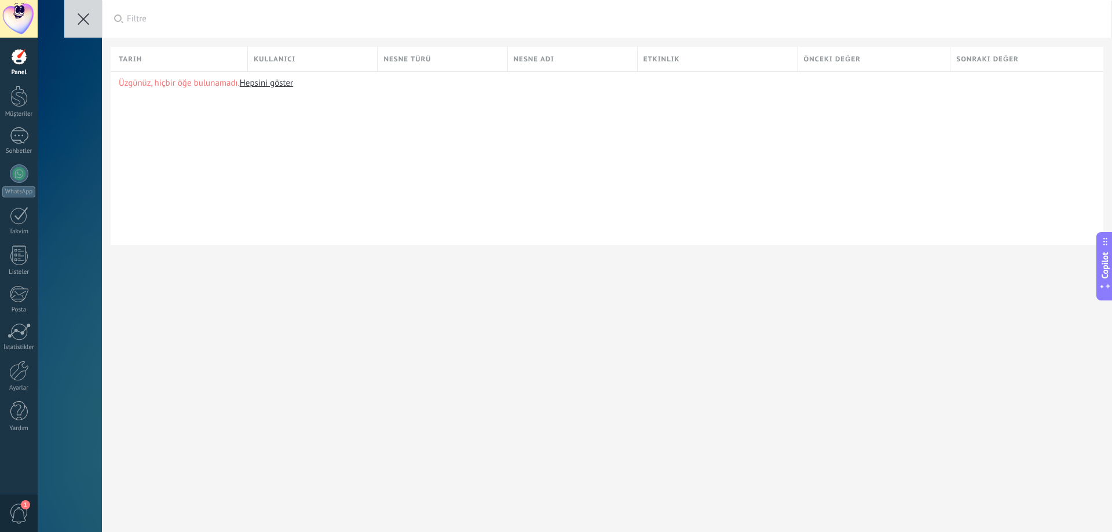
click at [85, 23] on icon at bounding box center [84, 19] width 12 height 12
